Goal: Transaction & Acquisition: Purchase product/service

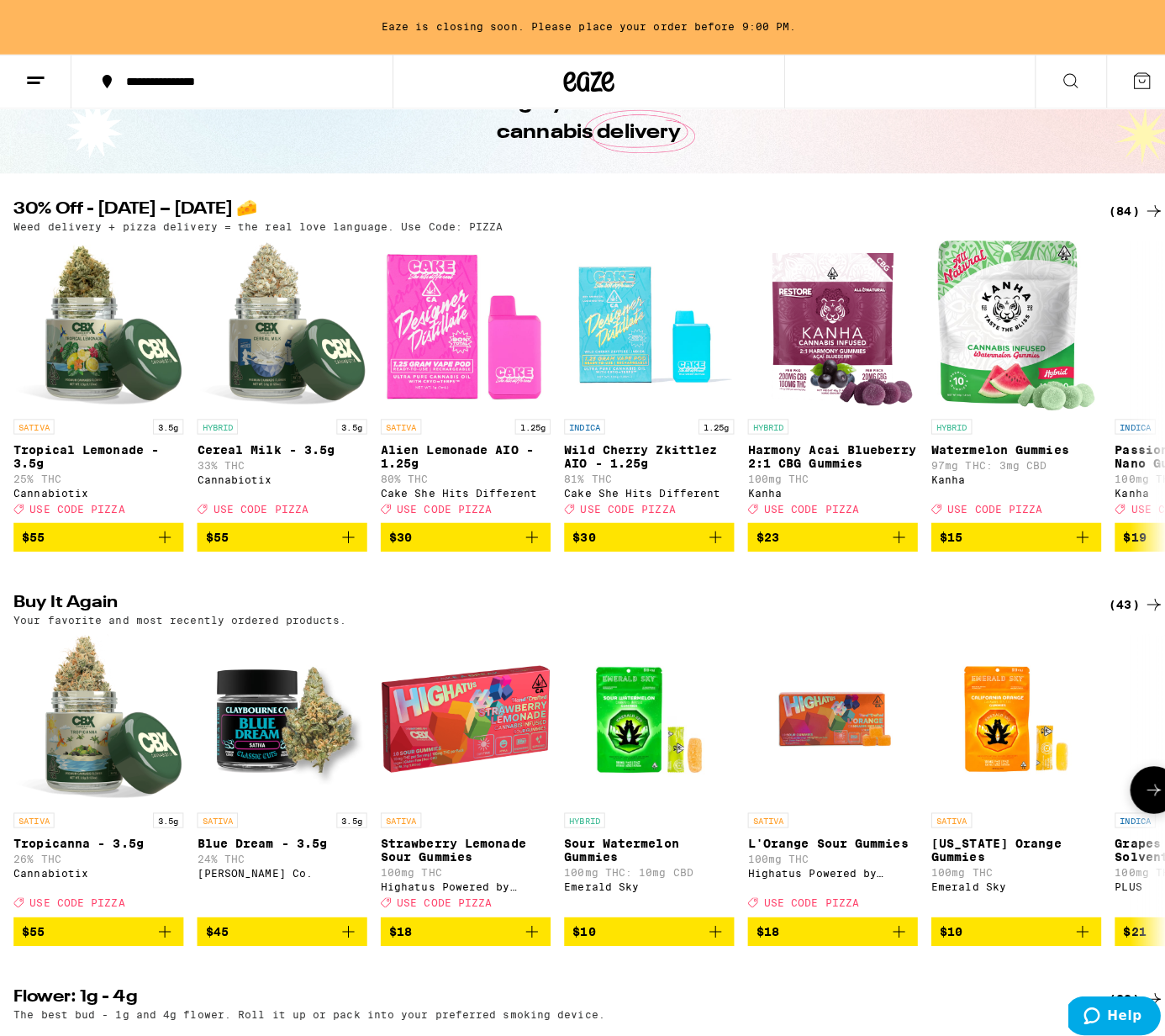
scroll to position [102, 0]
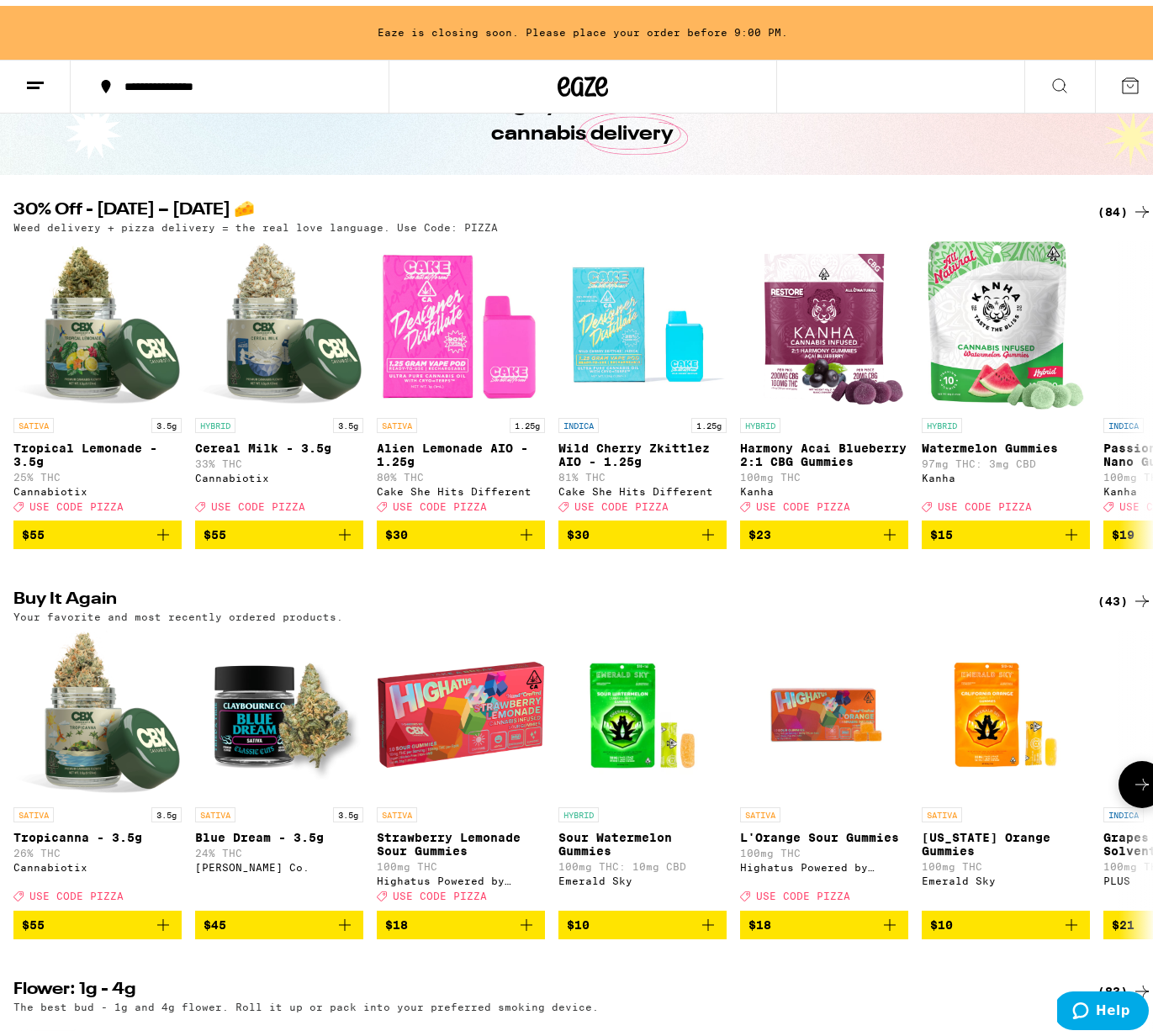
click at [353, 929] on icon "Add to bag" at bounding box center [344, 918] width 20 height 20
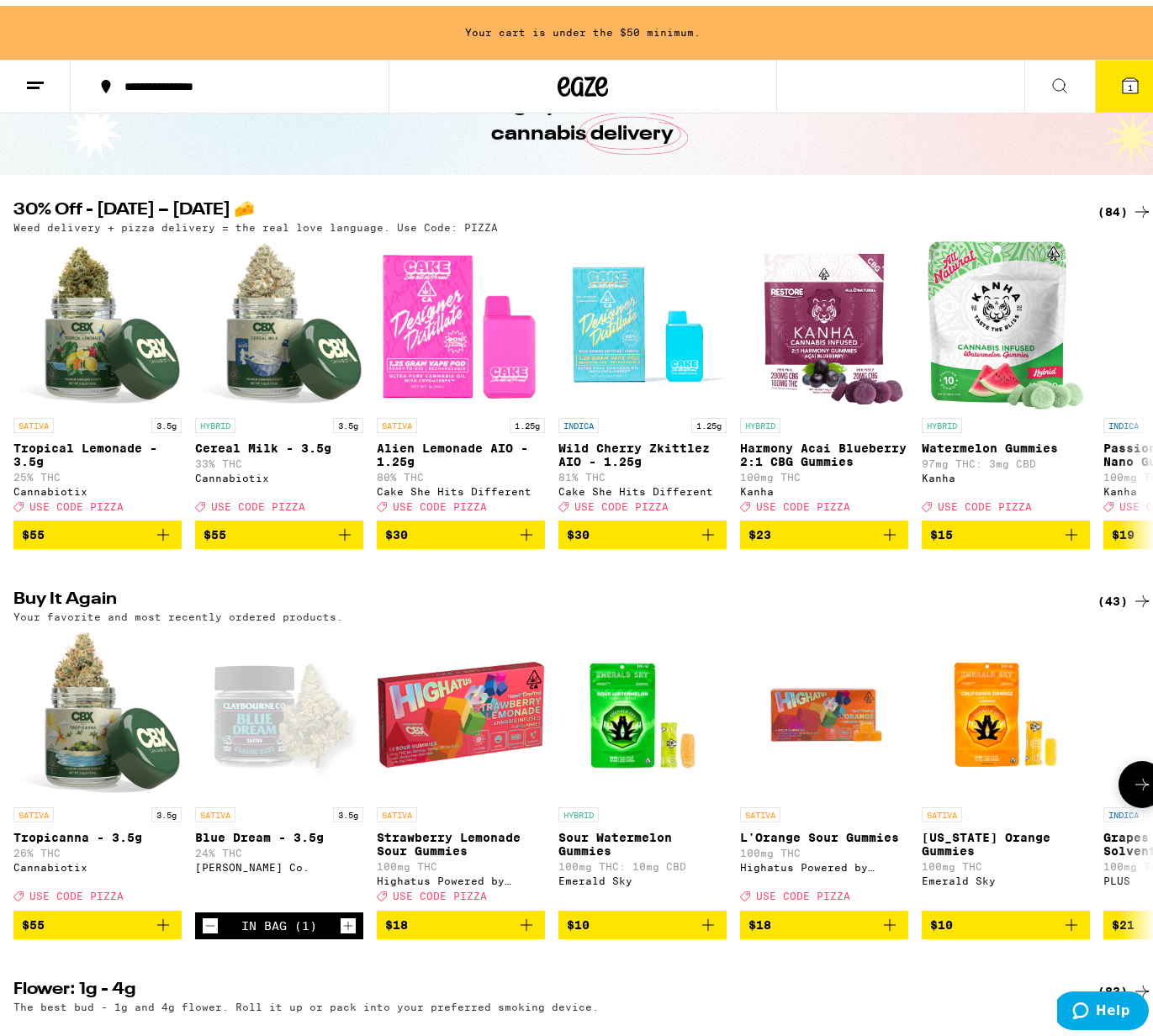
click at [350, 930] on icon "Increment" at bounding box center [347, 919] width 15 height 20
click at [1122, 82] on icon at bounding box center [1129, 79] width 15 height 15
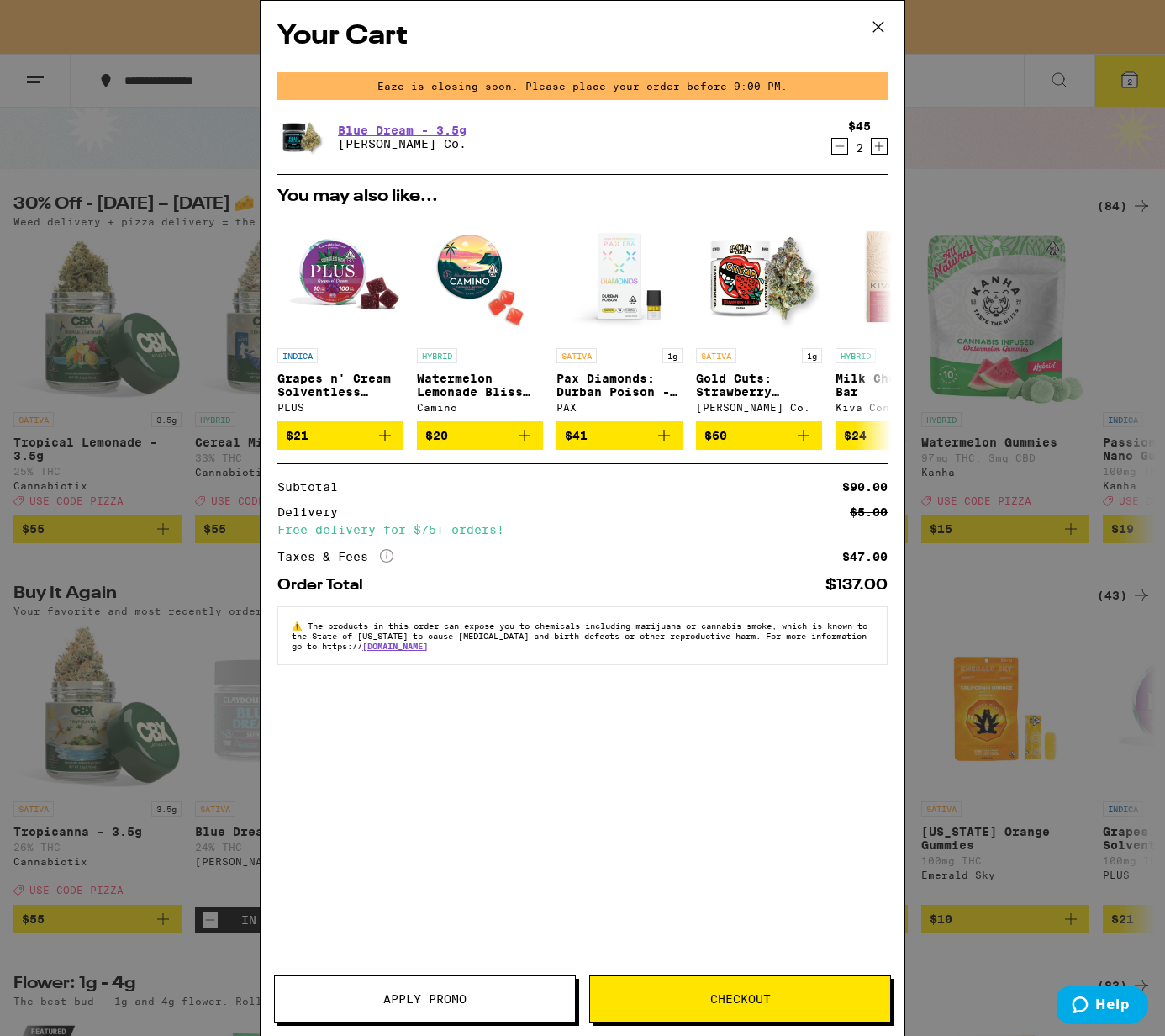
click at [697, 1018] on button "Checkout" at bounding box center [740, 999] width 302 height 47
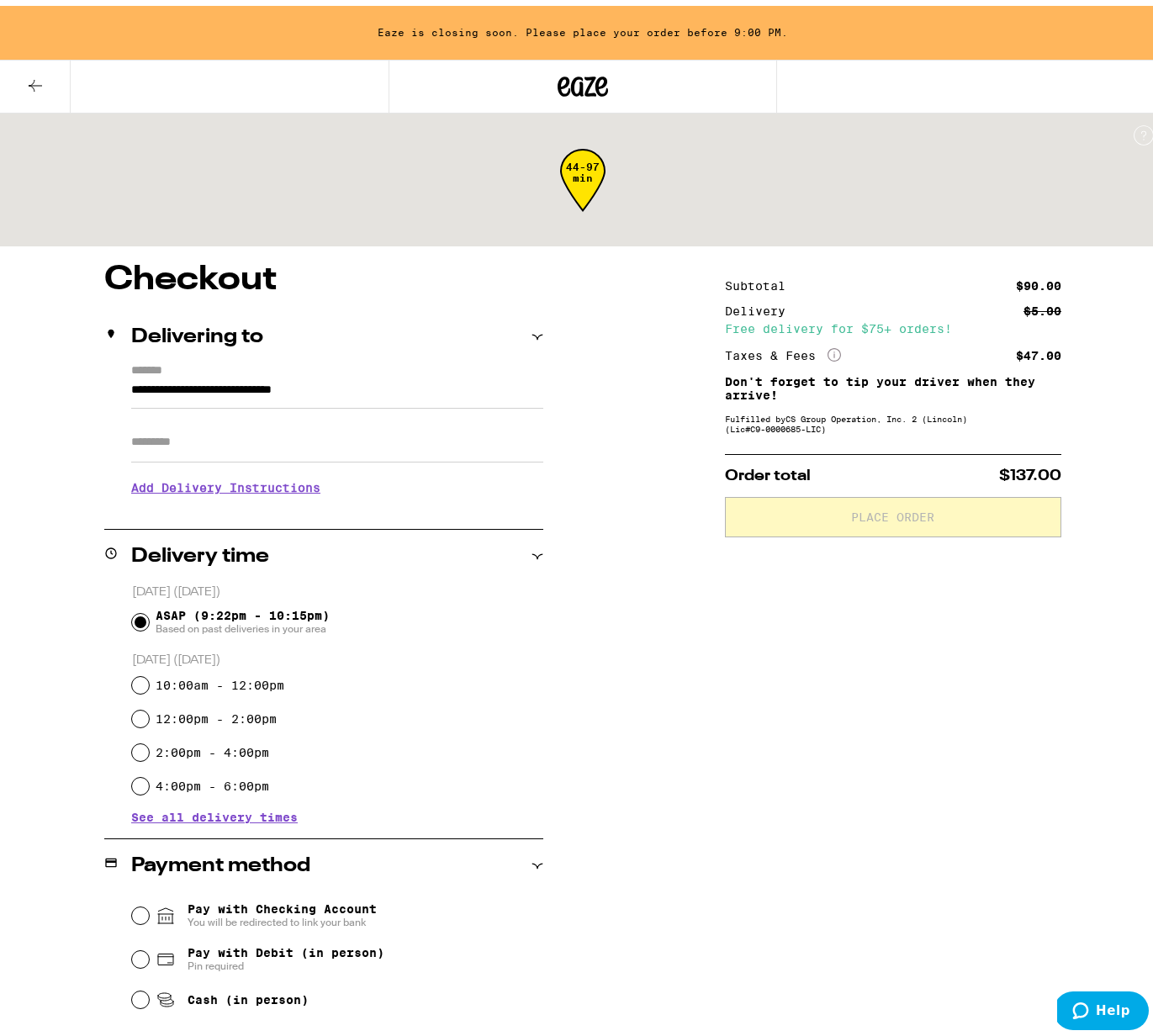
click at [207, 441] on input "Apt/Suite" at bounding box center [337, 436] width 412 height 40
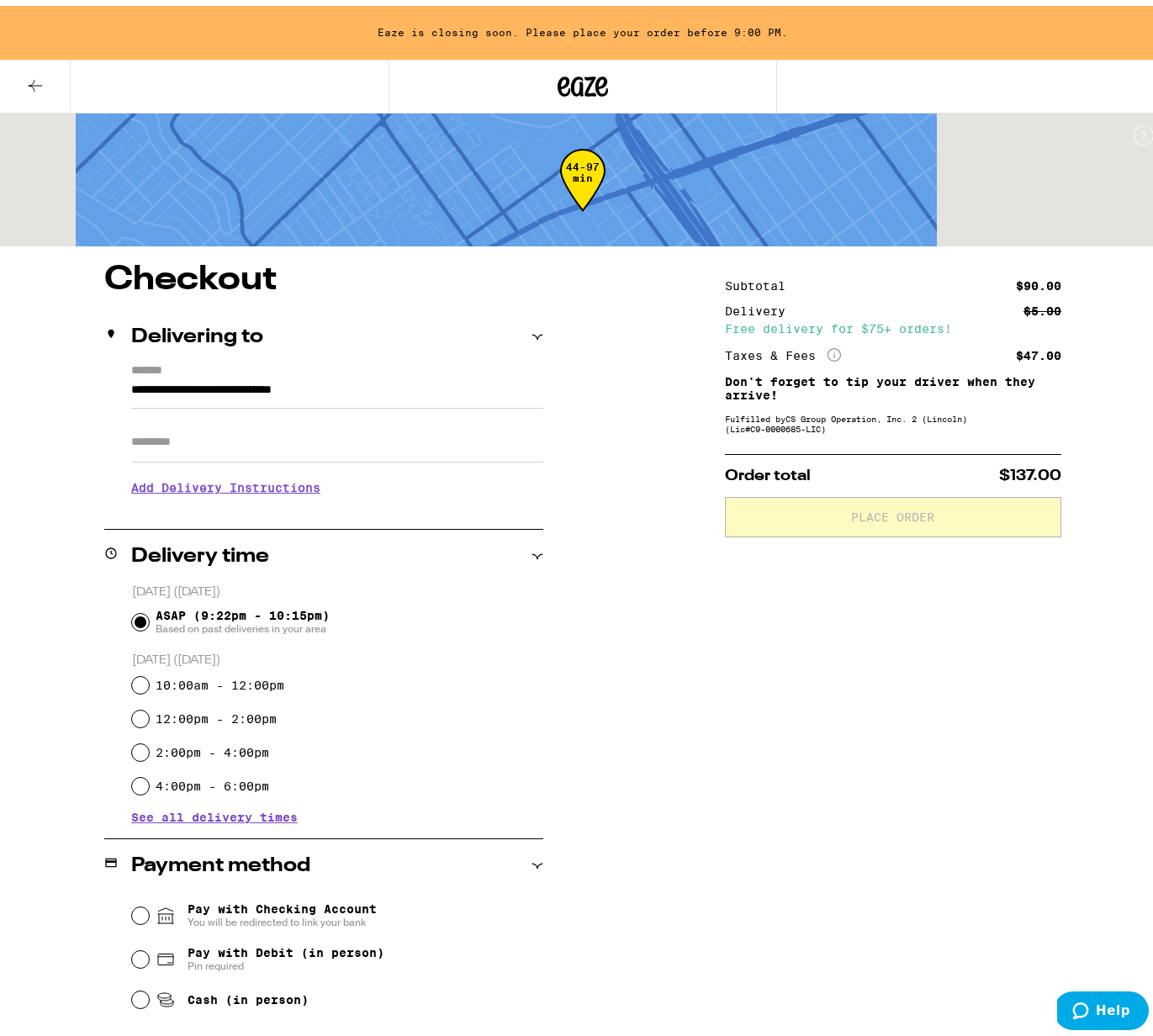
type input "*"
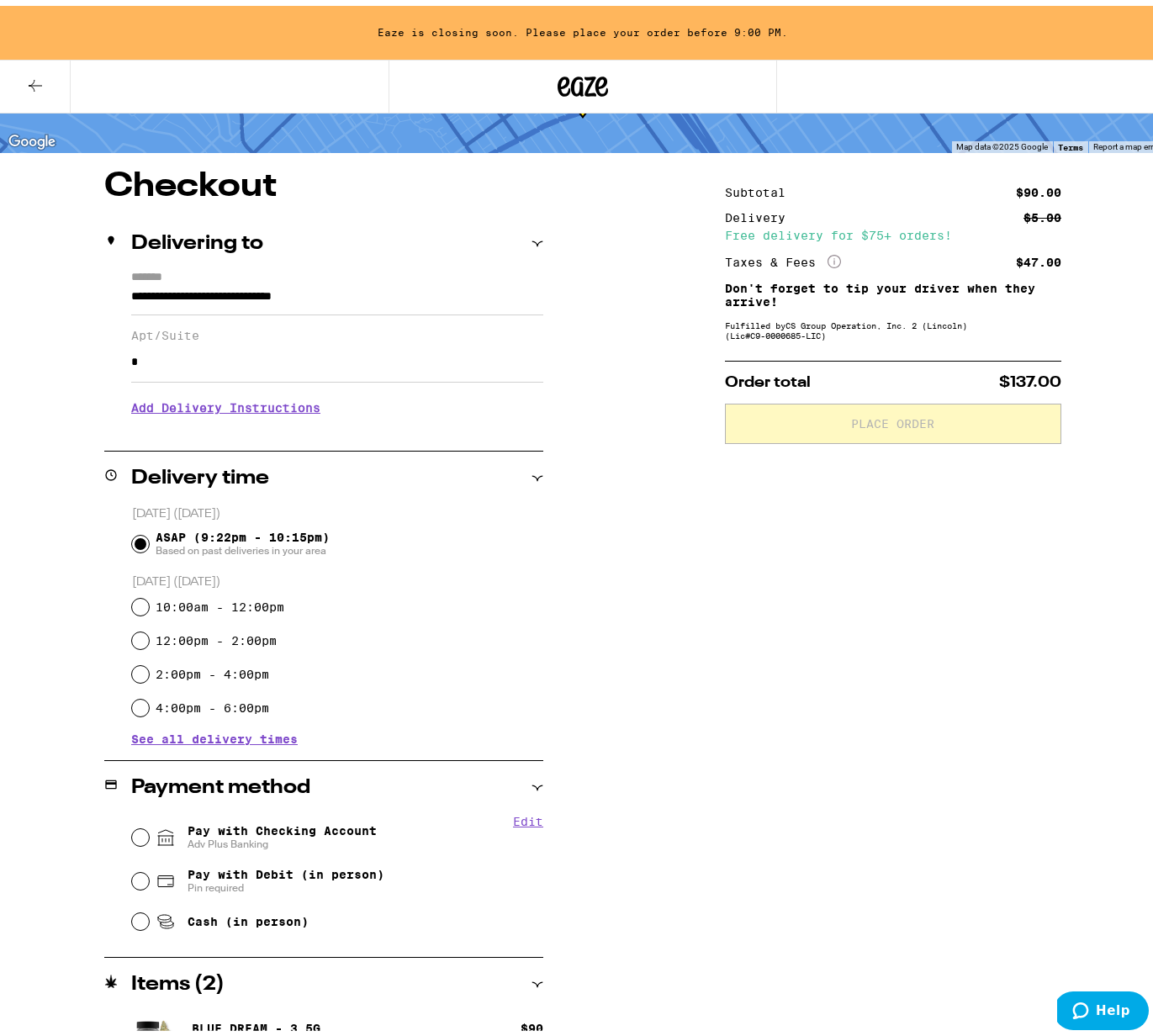
scroll to position [125, 0]
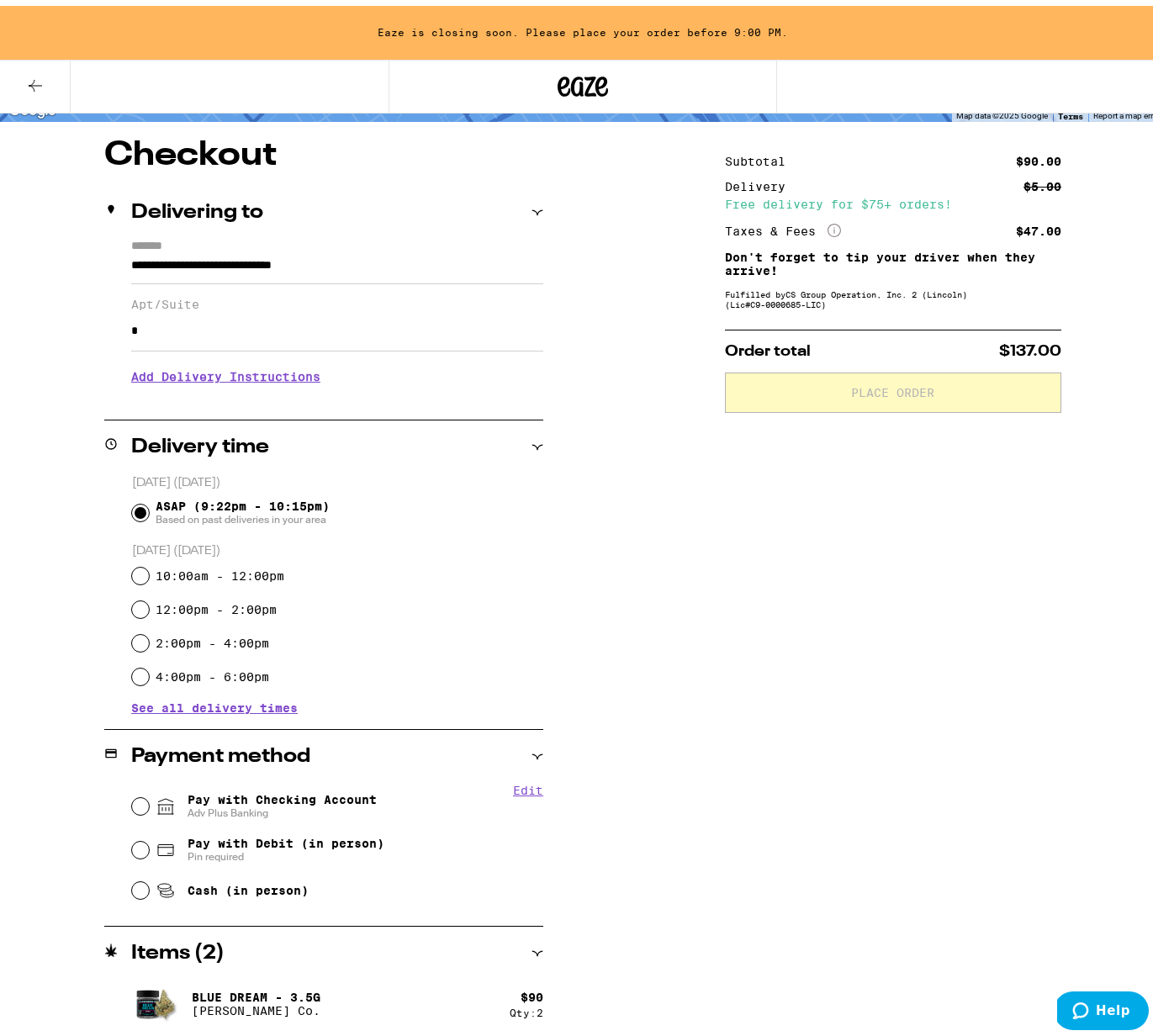
click at [199, 806] on span "Adv Plus Banking" at bounding box center [283, 806] width 190 height 13
click at [149, 806] on input "Pay with Checking Account Adv Plus Banking" at bounding box center [140, 800] width 17 height 17
radio input "true"
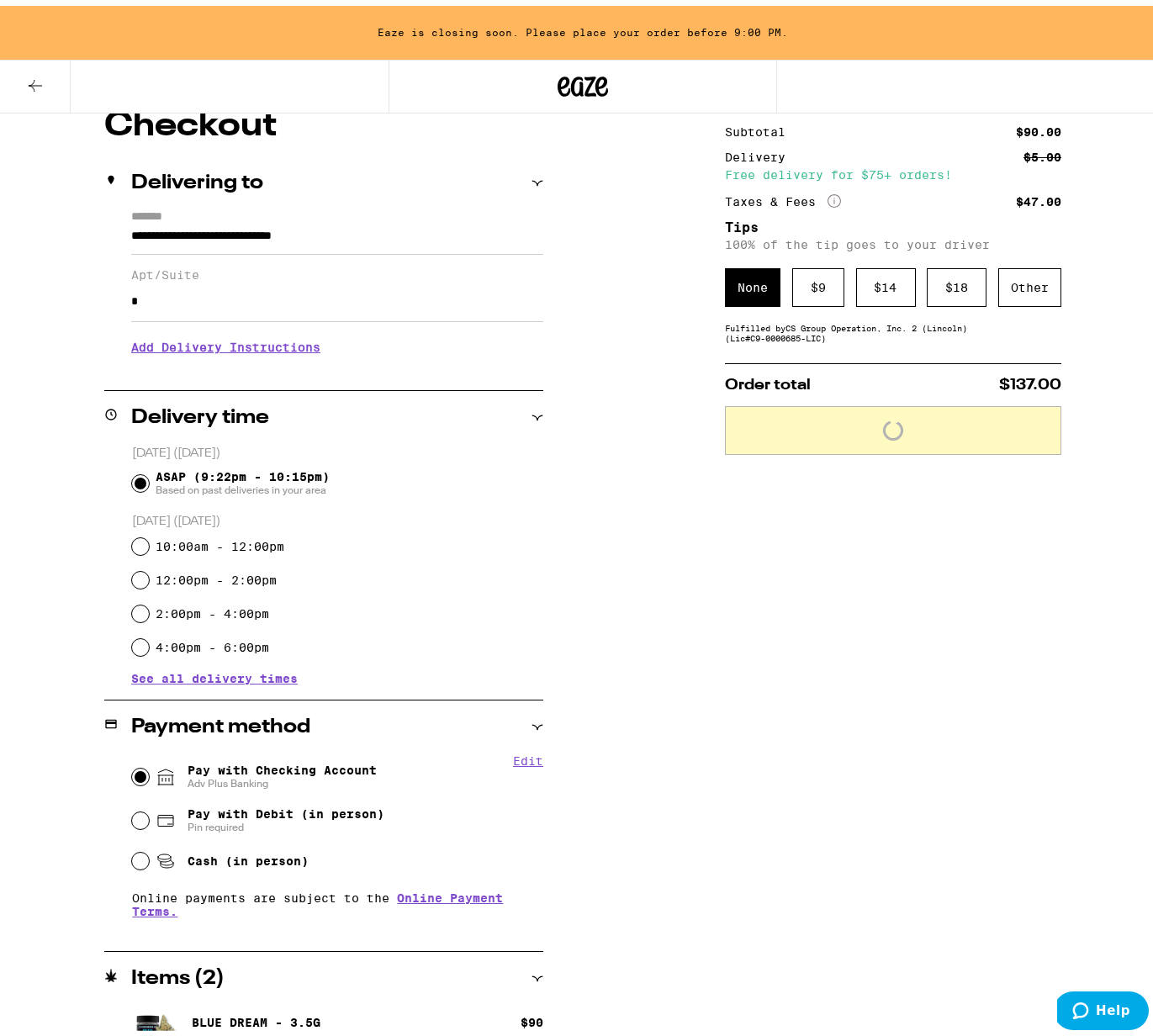
scroll to position [179, 0]
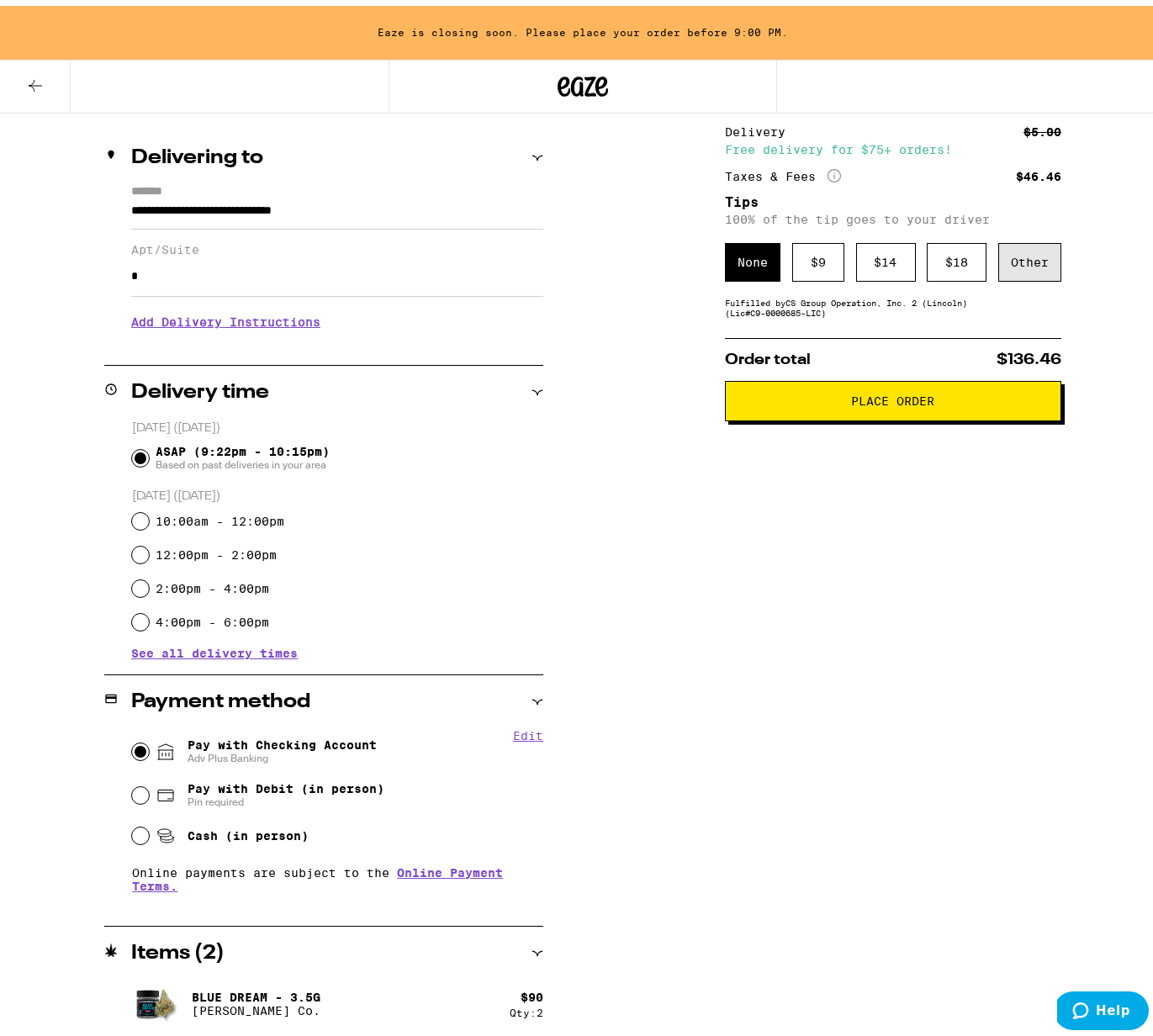
click at [1025, 251] on div "Other" at bounding box center [1029, 256] width 63 height 39
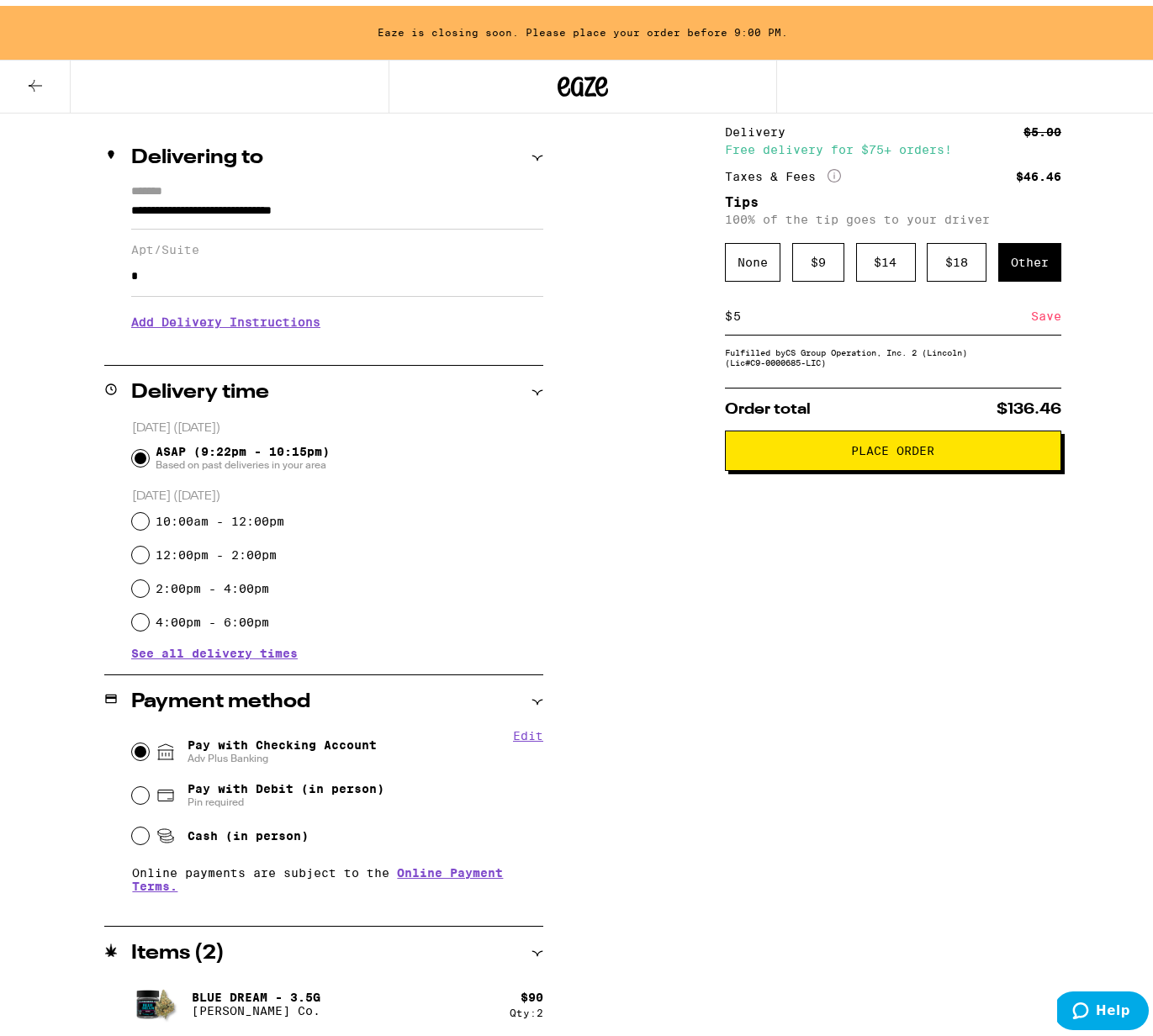
type input "5"
click at [855, 465] on button "Place Order" at bounding box center [892, 445] width 336 height 40
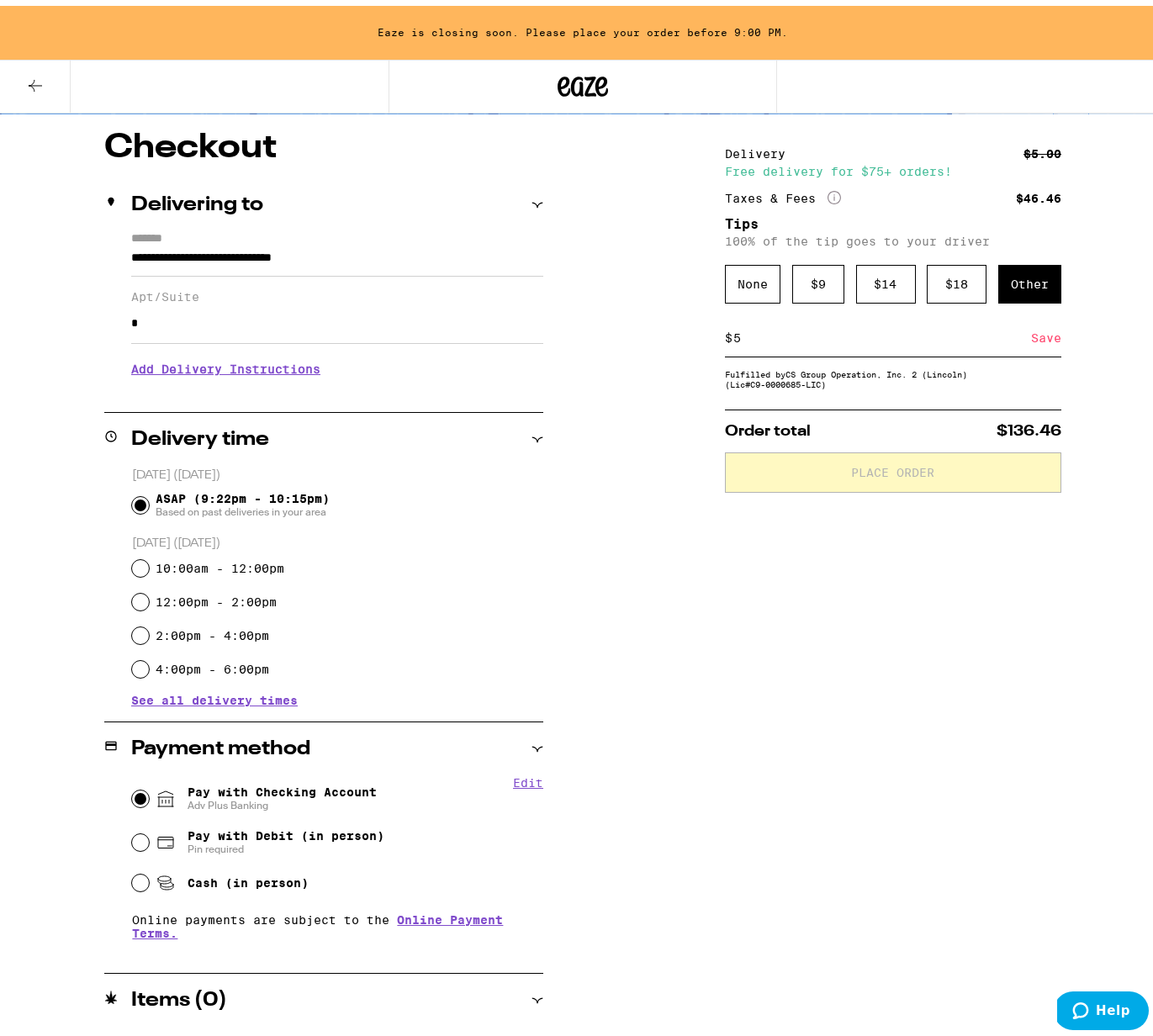
scroll to position [132, 0]
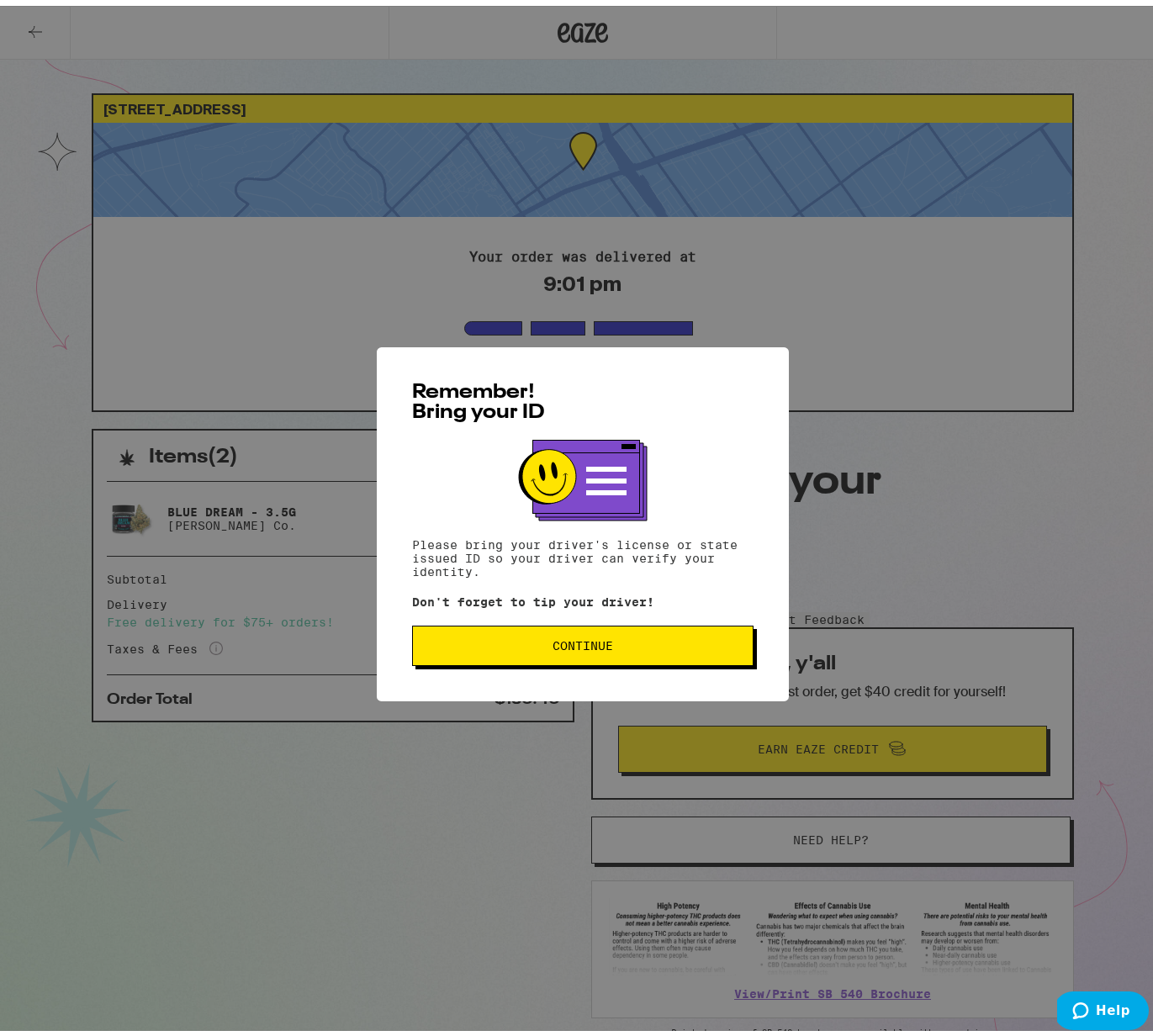
click at [557, 646] on span "Continue" at bounding box center [583, 639] width 61 height 11
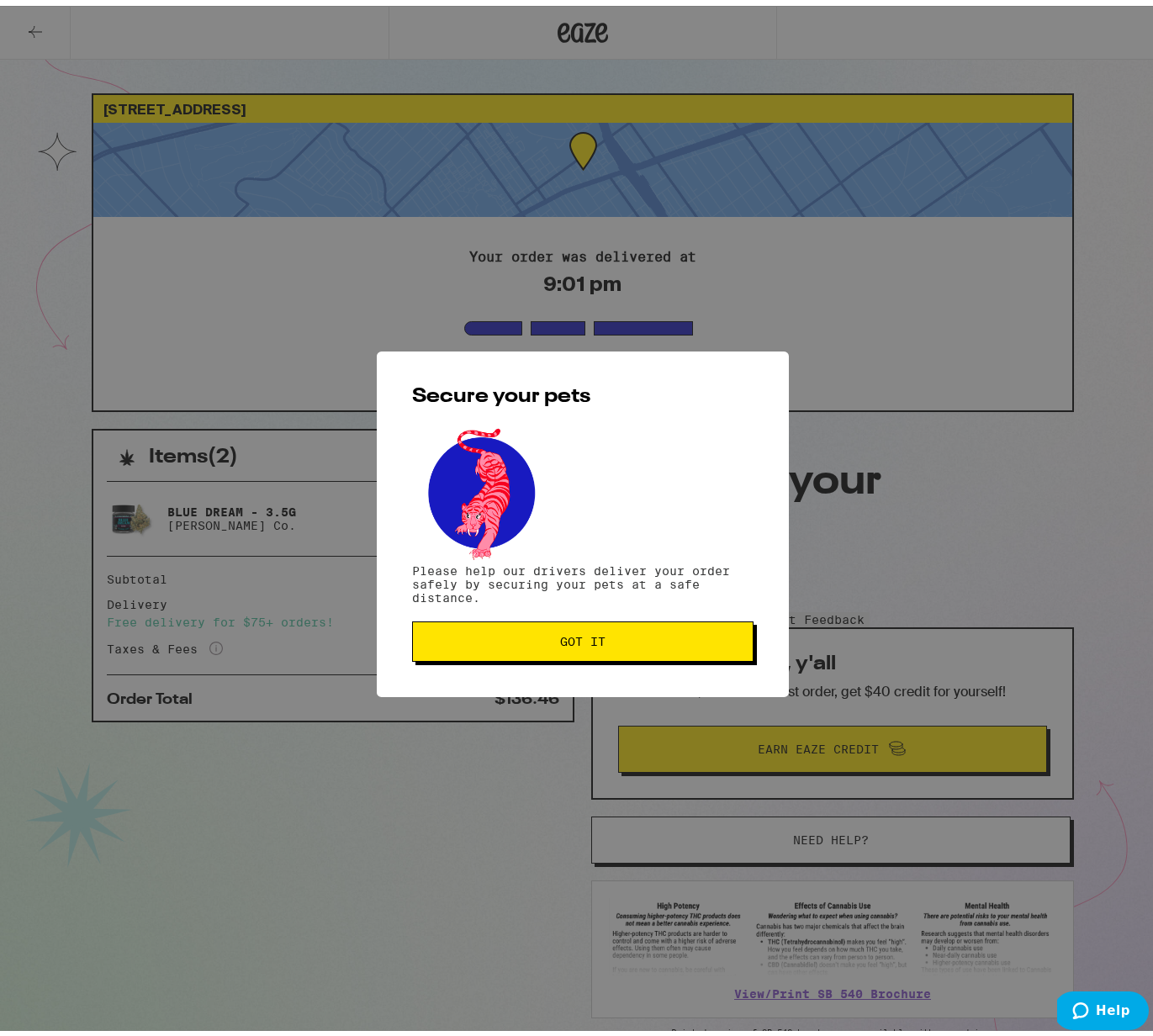
click at [638, 614] on div "Secure your pets Please help our drivers deliver your order safely by securing …" at bounding box center [583, 518] width 412 height 346
click at [634, 637] on span "Got it" at bounding box center [583, 635] width 312 height 11
